Goal: Task Accomplishment & Management: Manage account settings

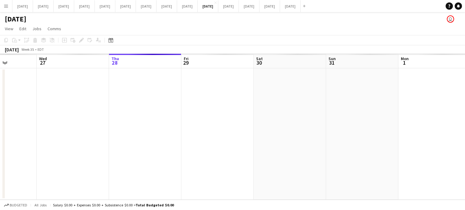
scroll to position [0, 180]
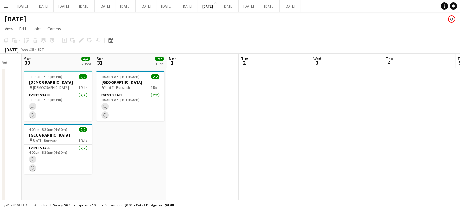
click at [217, 130] on app-calendar-viewport "Wed 27 12/12 2 Jobs Thu 28 9/9 2 Jobs Fri 29 Sat 30 4/4 2 Jobs Sun 31 2/2 1 Job…" at bounding box center [230, 168] width 460 height 229
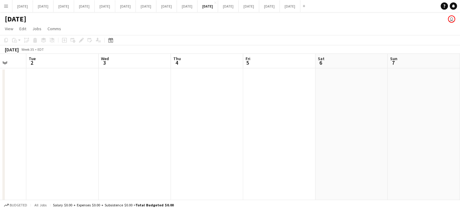
drag, startPoint x: 323, startPoint y: 124, endPoint x: 185, endPoint y: 130, distance: 138.1
click at [179, 131] on app-calendar-viewport "Fri 29 Sat 30 4/4 2 Jobs Sun 31 2/2 1 Job Mon 1 Tue 2 Wed 3 Thu 4 Fri 5 Sat 6 S…" at bounding box center [230, 168] width 460 height 229
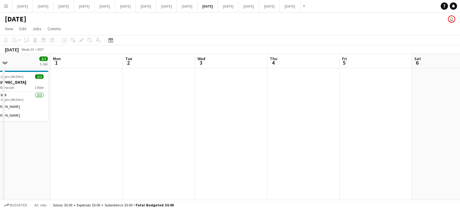
drag, startPoint x: 124, startPoint y: 95, endPoint x: 139, endPoint y: 95, distance: 15.1
click at [143, 95] on app-calendar-viewport "Fri 29 Sat 30 4/4 2 Jobs Sun 31 2/2 1 Job Mon 1 Tue 2 Wed 3 Thu 4 Fri 5 Sat 6 S…" at bounding box center [230, 168] width 460 height 229
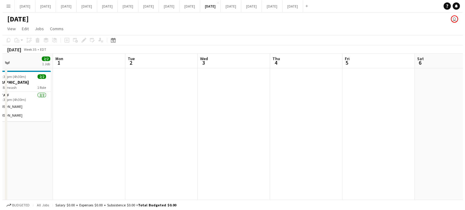
scroll to position [0, 176]
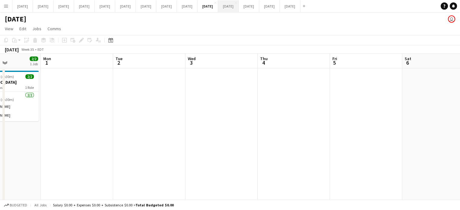
click at [239, 3] on button "[DATE] Close" at bounding box center [228, 6] width 21 height 12
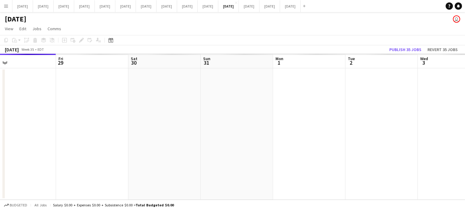
drag, startPoint x: 323, startPoint y: 95, endPoint x: 235, endPoint y: 119, distance: 91.1
click at [235, 119] on app-calendar-viewport "Mon 25 Tue 26 Wed 27 Thu 28 Fri 29 Sat 30 Sun 31 Mon 1 Tue 2 Wed 3 Thu 4 Fri 5" at bounding box center [232, 127] width 465 height 146
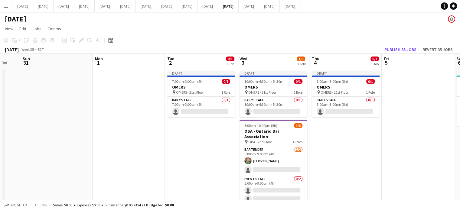
scroll to position [0, 226]
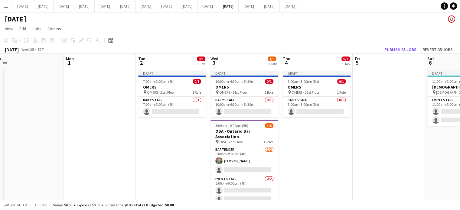
drag, startPoint x: 356, startPoint y: 122, endPoint x: 195, endPoint y: 146, distance: 162.4
click at [146, 134] on app-calendar-viewport "Thu 28 Fri 29 Sat 30 Sun 31 Mon 1 Tue 2 0/1 1 Job Wed 3 1/8 3 Jobs Thu 4 0/1 1 …" at bounding box center [230, 163] width 460 height 218
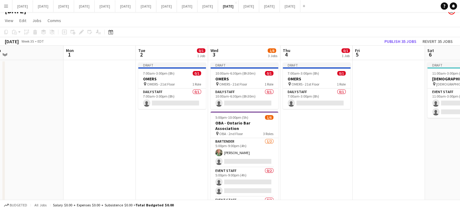
scroll to position [30, 0]
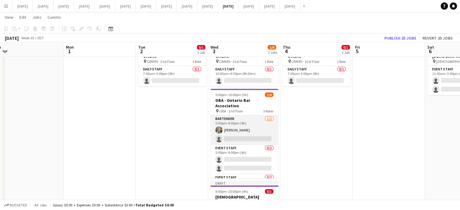
click at [253, 121] on app-card-role "Bartender [DATE] 5:00pm-9:00pm (4h) [PERSON_NAME] single-neutral-actions" at bounding box center [245, 130] width 68 height 29
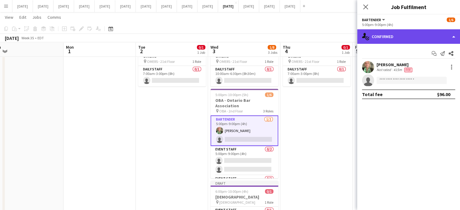
click at [418, 35] on div "single-neutral-actions-check-2 Confirmed" at bounding box center [408, 36] width 103 height 15
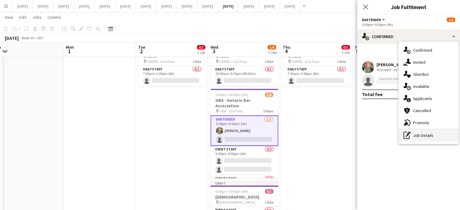
click at [436, 138] on div "pen-write Job Details" at bounding box center [429, 136] width 60 height 12
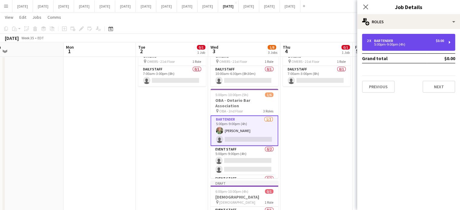
click at [387, 47] on div "2 x Bartender $0.00 5:00pm-9:00pm (4h)" at bounding box center [408, 42] width 93 height 17
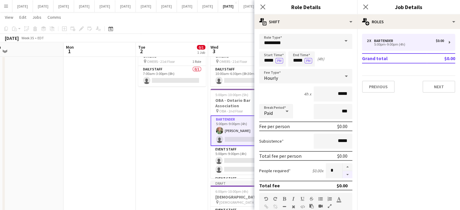
click at [346, 176] on button "button" at bounding box center [348, 175] width 10 height 8
type input "*"
click at [261, 6] on icon "Close pop-in" at bounding box center [263, 7] width 6 height 6
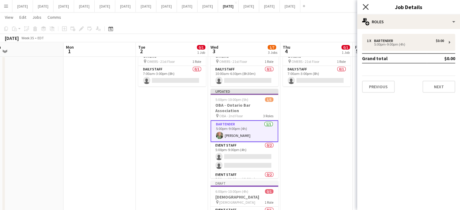
click at [368, 6] on icon "Close pop-in" at bounding box center [366, 7] width 6 height 6
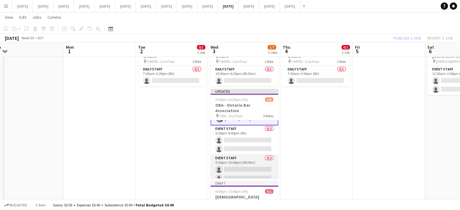
click at [238, 155] on app-card-role "Event Staff 0/2 5:30pm-10:00pm (4h30m) single-neutral-actions single-neutral-ac…" at bounding box center [245, 169] width 68 height 29
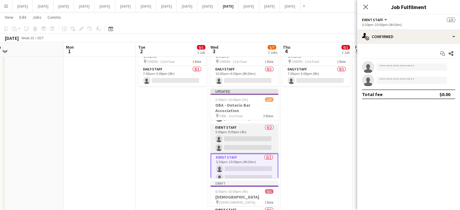
scroll to position [16, 0]
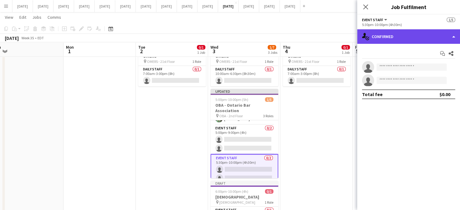
click at [402, 38] on div "single-neutral-actions-check-2 Confirmed" at bounding box center [408, 36] width 103 height 15
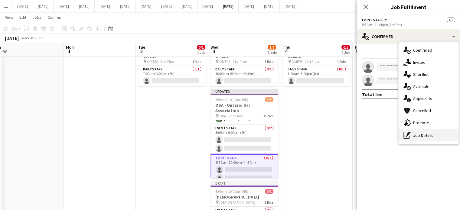
click at [425, 136] on div "pen-write Job Details" at bounding box center [429, 136] width 60 height 12
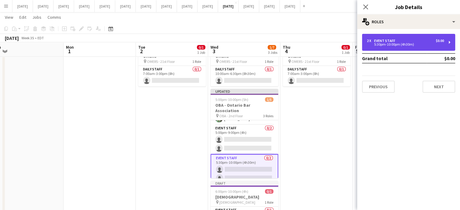
click at [389, 39] on div "Event Staff" at bounding box center [386, 41] width 24 height 4
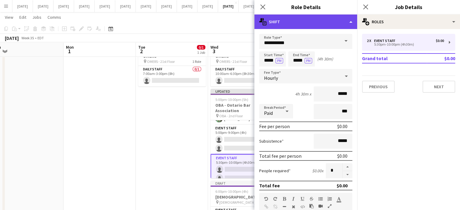
click at [351, 22] on div "multiple-actions-text Shift" at bounding box center [306, 22] width 103 height 15
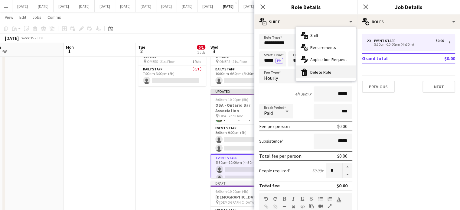
click at [334, 71] on div "bin-2 Delete Role" at bounding box center [326, 72] width 60 height 12
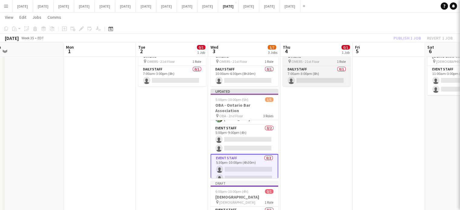
scroll to position [0, 0]
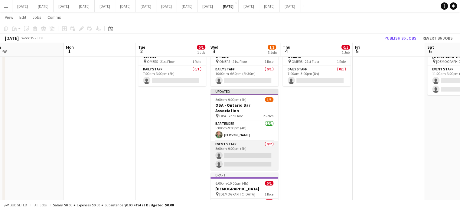
click at [263, 141] on app-card-role "Event Staff 0/2 5:00pm-9:00pm (4h) single-neutral-actions single-neutral-actions" at bounding box center [245, 155] width 68 height 29
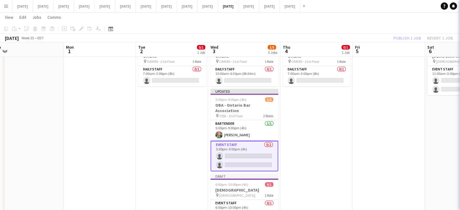
scroll to position [0, 225]
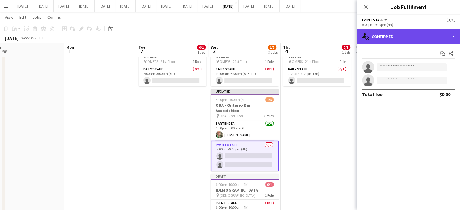
click at [387, 36] on div "single-neutral-actions-check-2 Confirmed" at bounding box center [408, 36] width 103 height 15
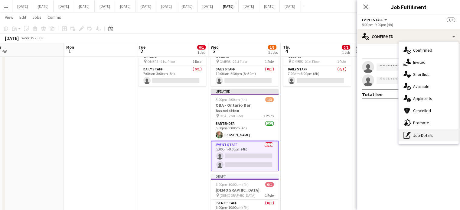
click at [420, 133] on div "pen-write Job Details" at bounding box center [429, 136] width 60 height 12
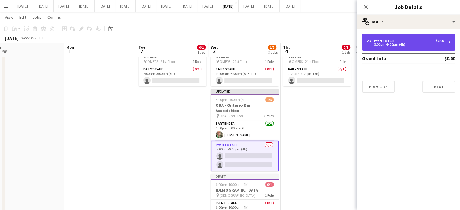
click at [384, 43] on div "5:00pm-9:00pm (4h)" at bounding box center [405, 44] width 77 height 3
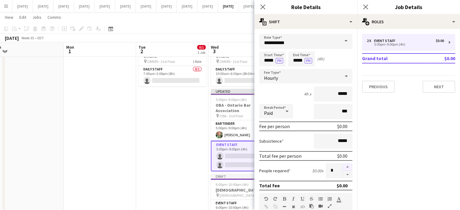
click at [345, 163] on button "button" at bounding box center [348, 167] width 10 height 8
type input "*"
click at [266, 7] on app-icon "Close pop-in" at bounding box center [262, 6] width 7 height 7
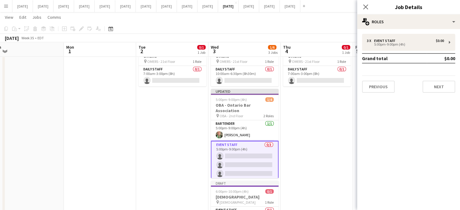
click at [364, 5] on icon "Close pop-in" at bounding box center [365, 7] width 5 height 5
